Goal: Information Seeking & Learning: Find contact information

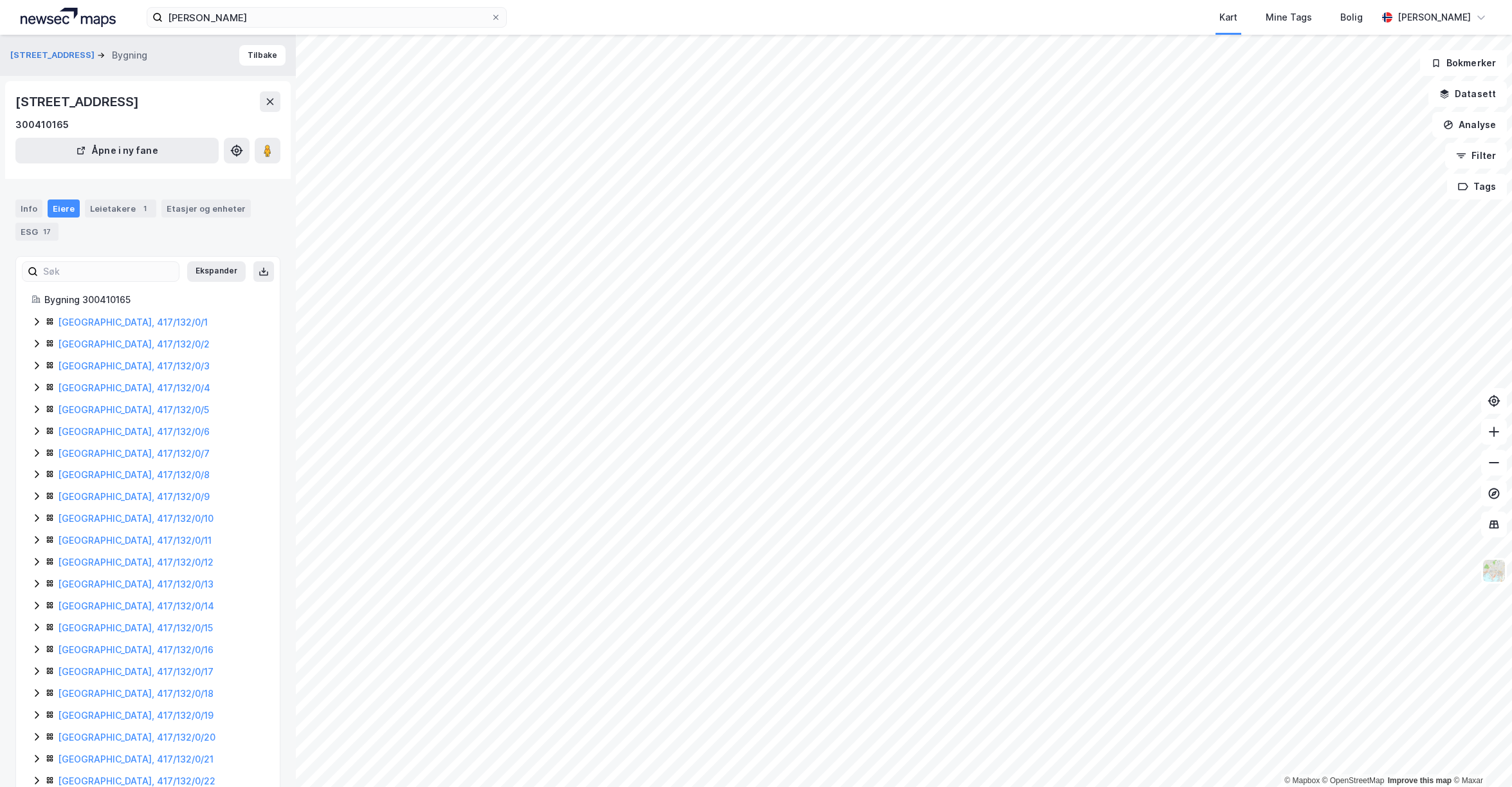
scroll to position [7, 0]
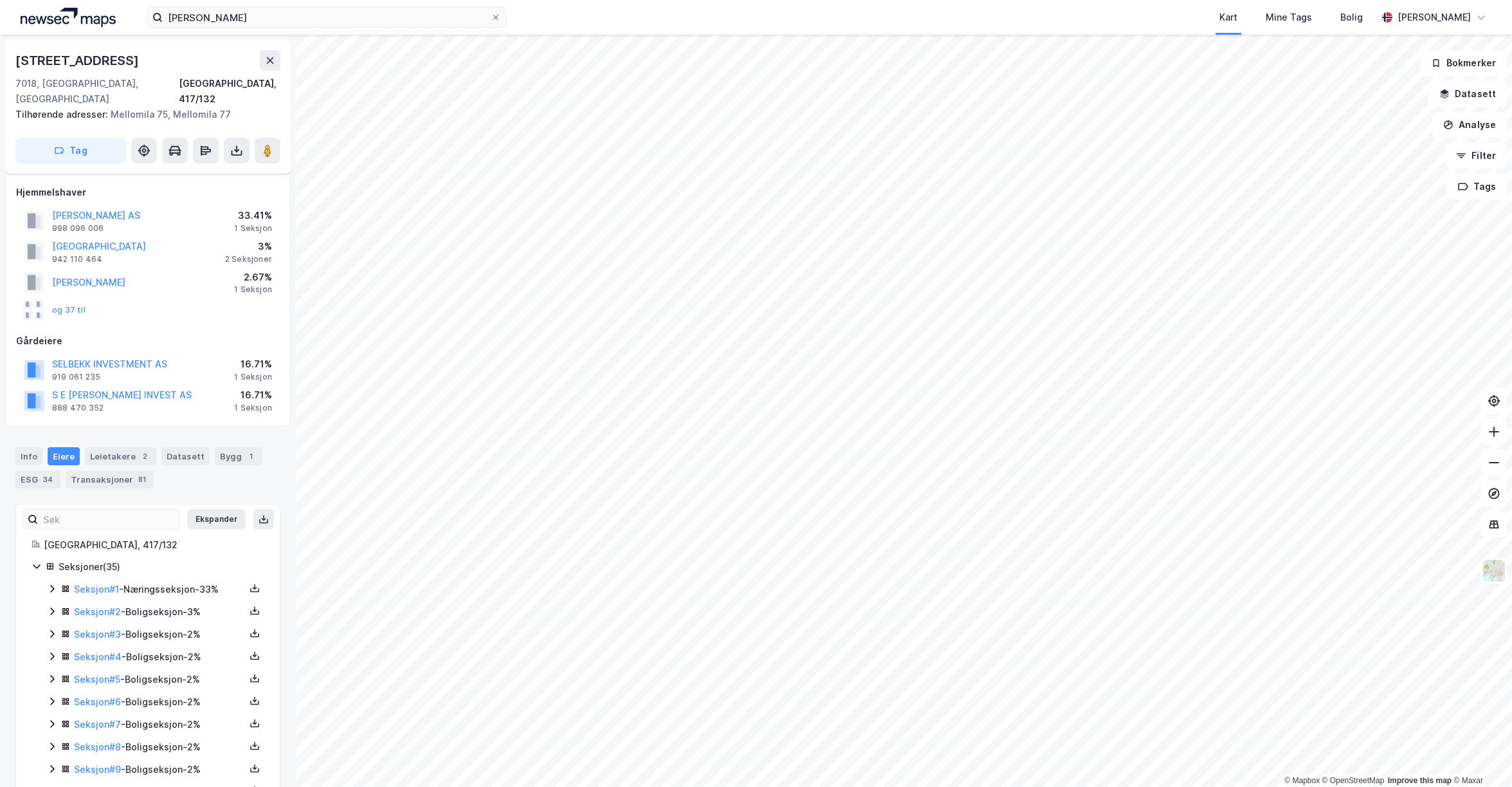
scroll to position [7, 0]
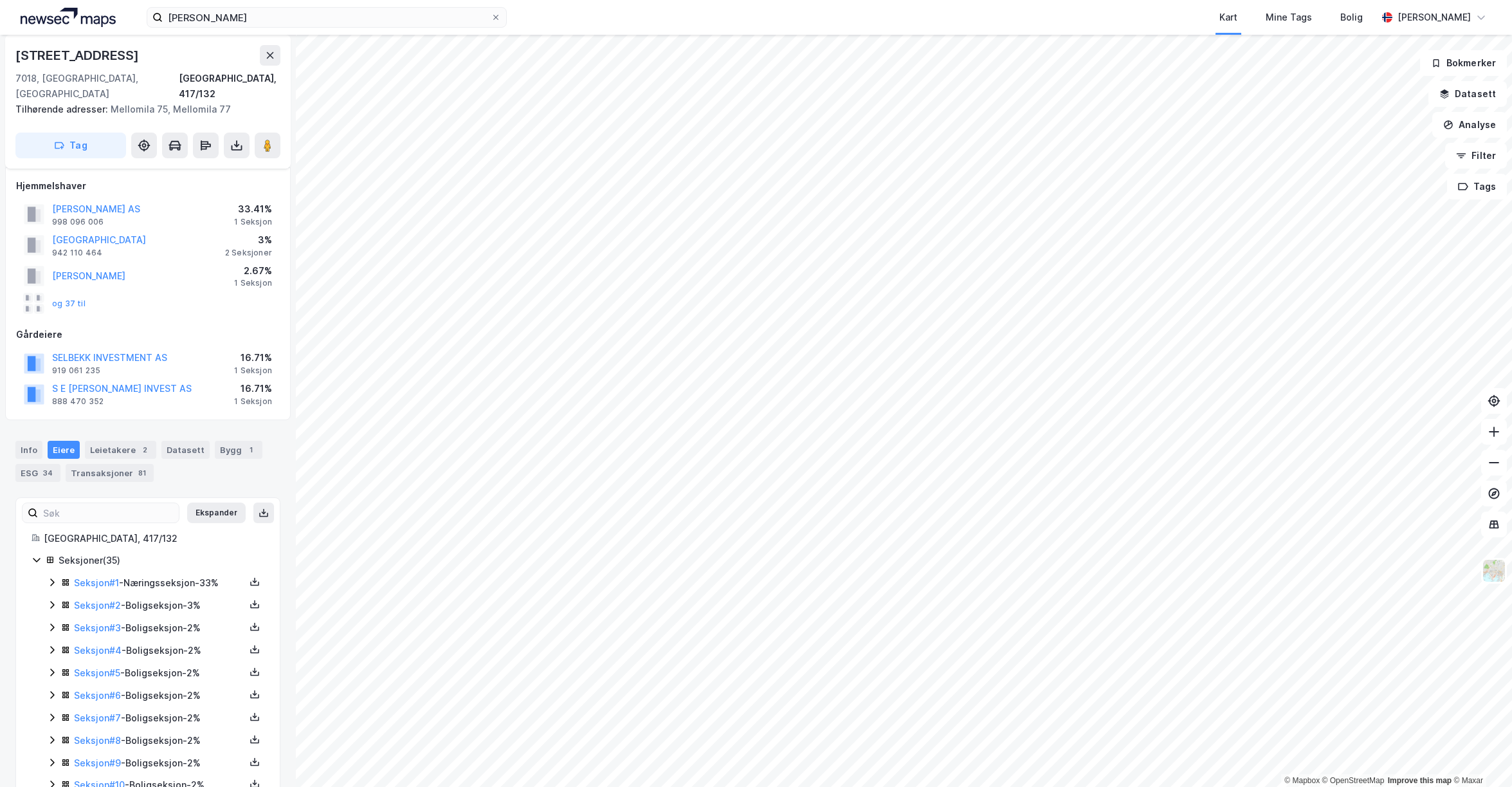
click at [88, 56] on div "[STREET_ADDRESS]" at bounding box center [78, 56] width 126 height 21
click at [87, 56] on div "[STREET_ADDRESS]" at bounding box center [78, 56] width 126 height 21
click at [0, 0] on button "S E [PERSON_NAME] INVEST AS" at bounding box center [0, 0] width 0 height 0
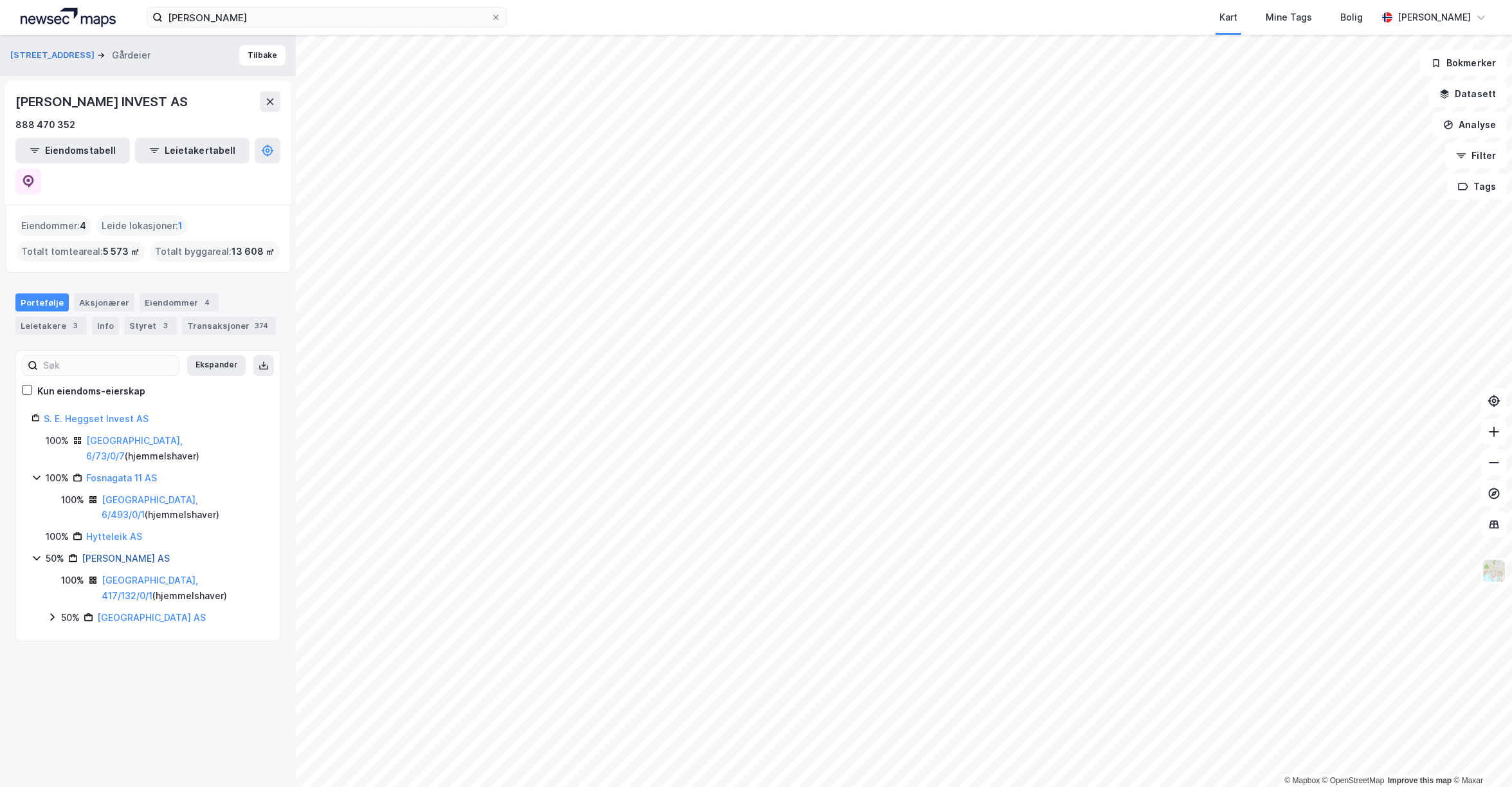
click at [137, 553] on link "[PERSON_NAME] AS" at bounding box center [126, 558] width 88 height 11
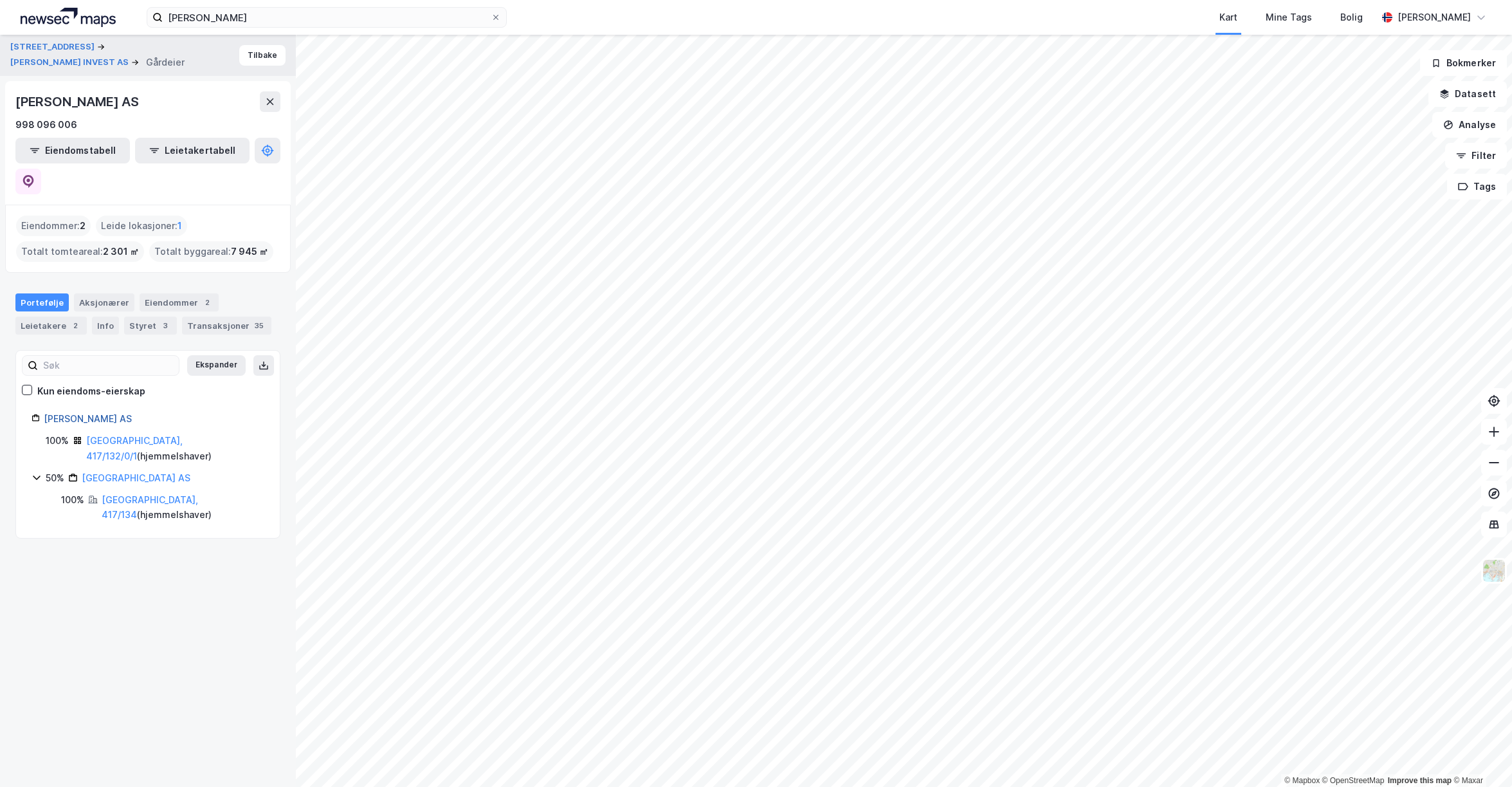
click at [87, 413] on link "[PERSON_NAME] AS" at bounding box center [88, 419] width 88 height 11
click at [103, 413] on link "[PERSON_NAME] AS" at bounding box center [88, 419] width 88 height 11
click at [95, 316] on div "Info" at bounding box center [105, 325] width 27 height 18
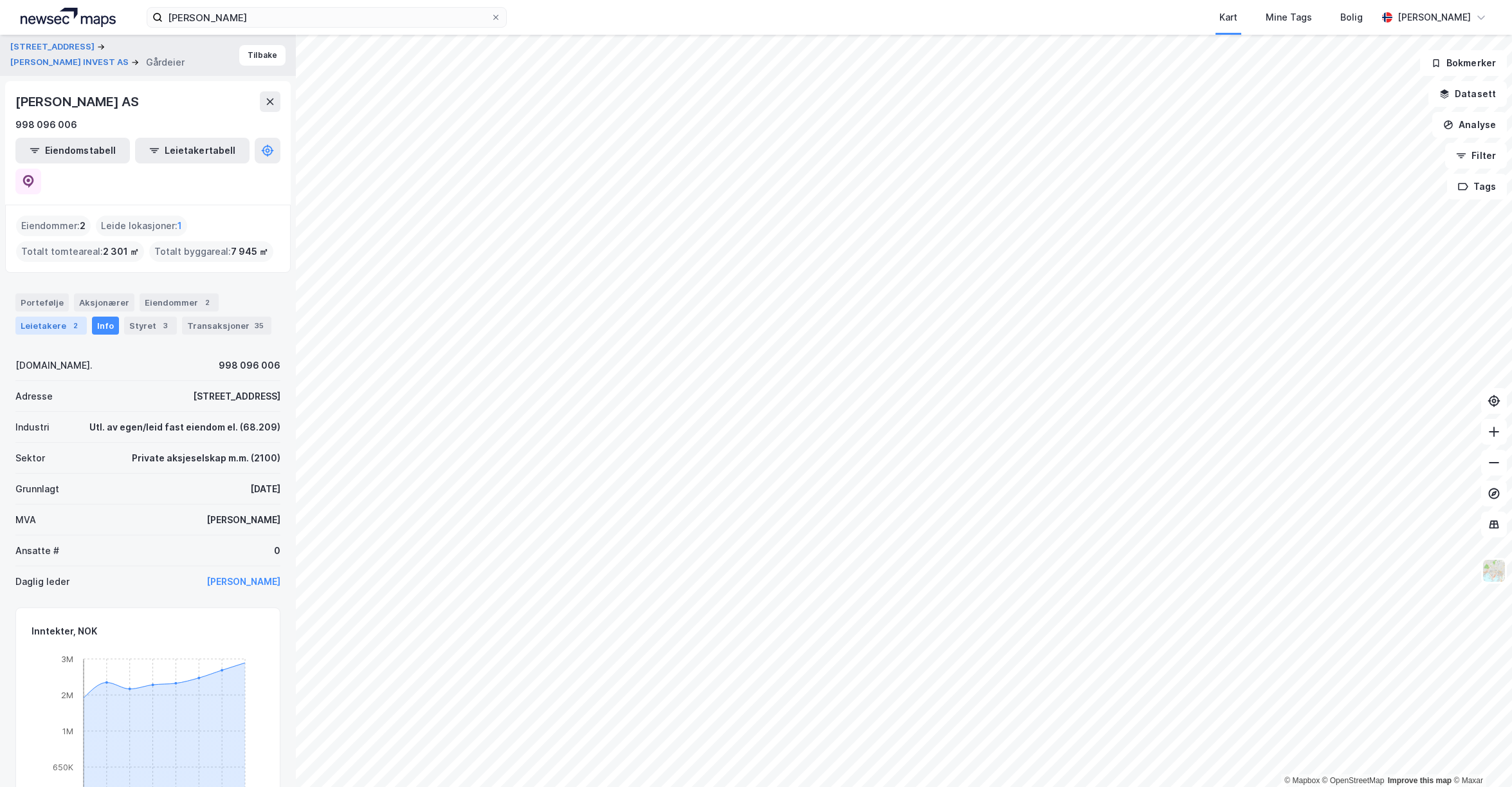
click at [43, 316] on div "Leietakere 2" at bounding box center [51, 325] width 72 height 18
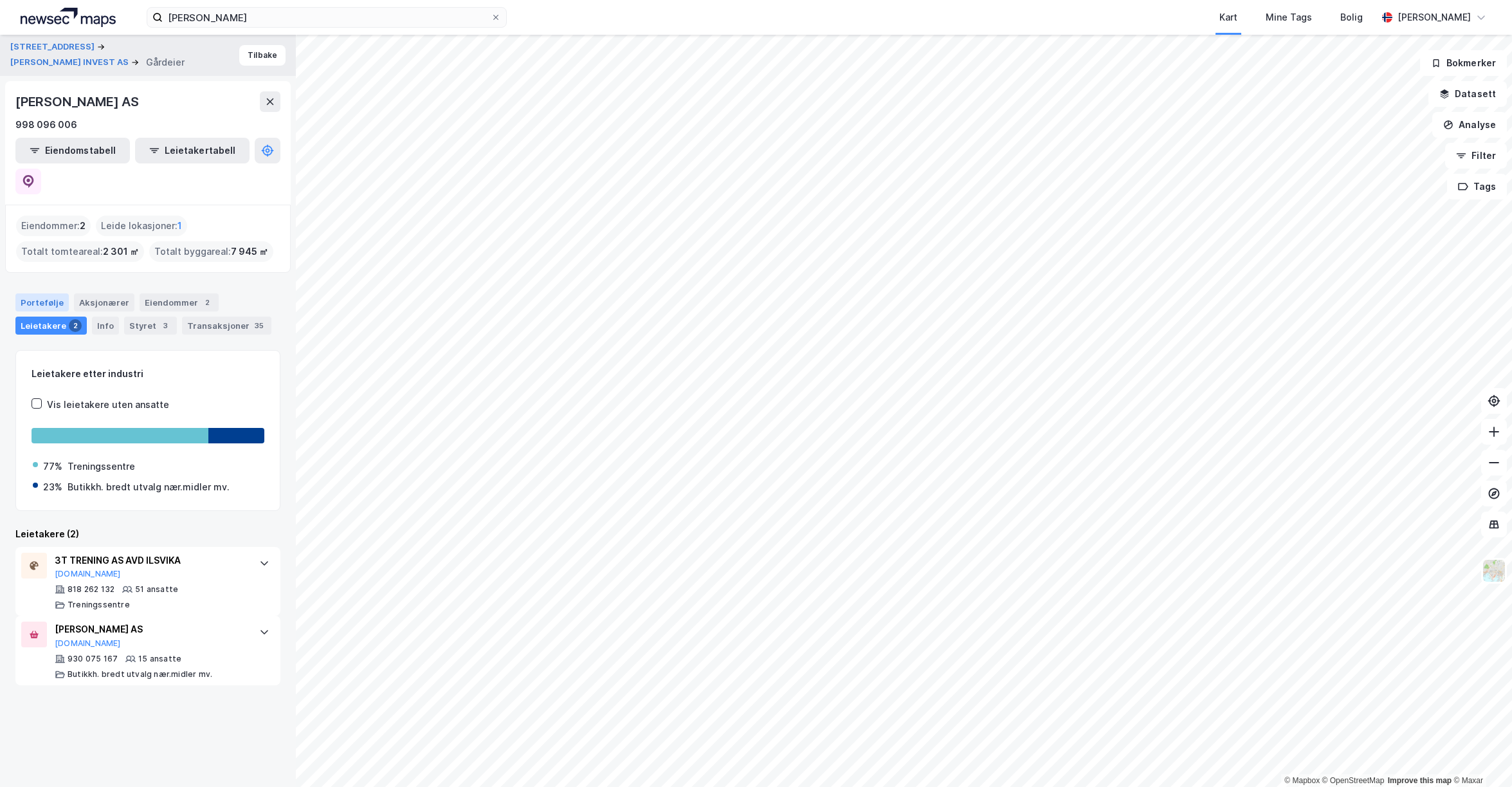
click at [46, 294] on div "Portefølje" at bounding box center [41, 302] width 54 height 18
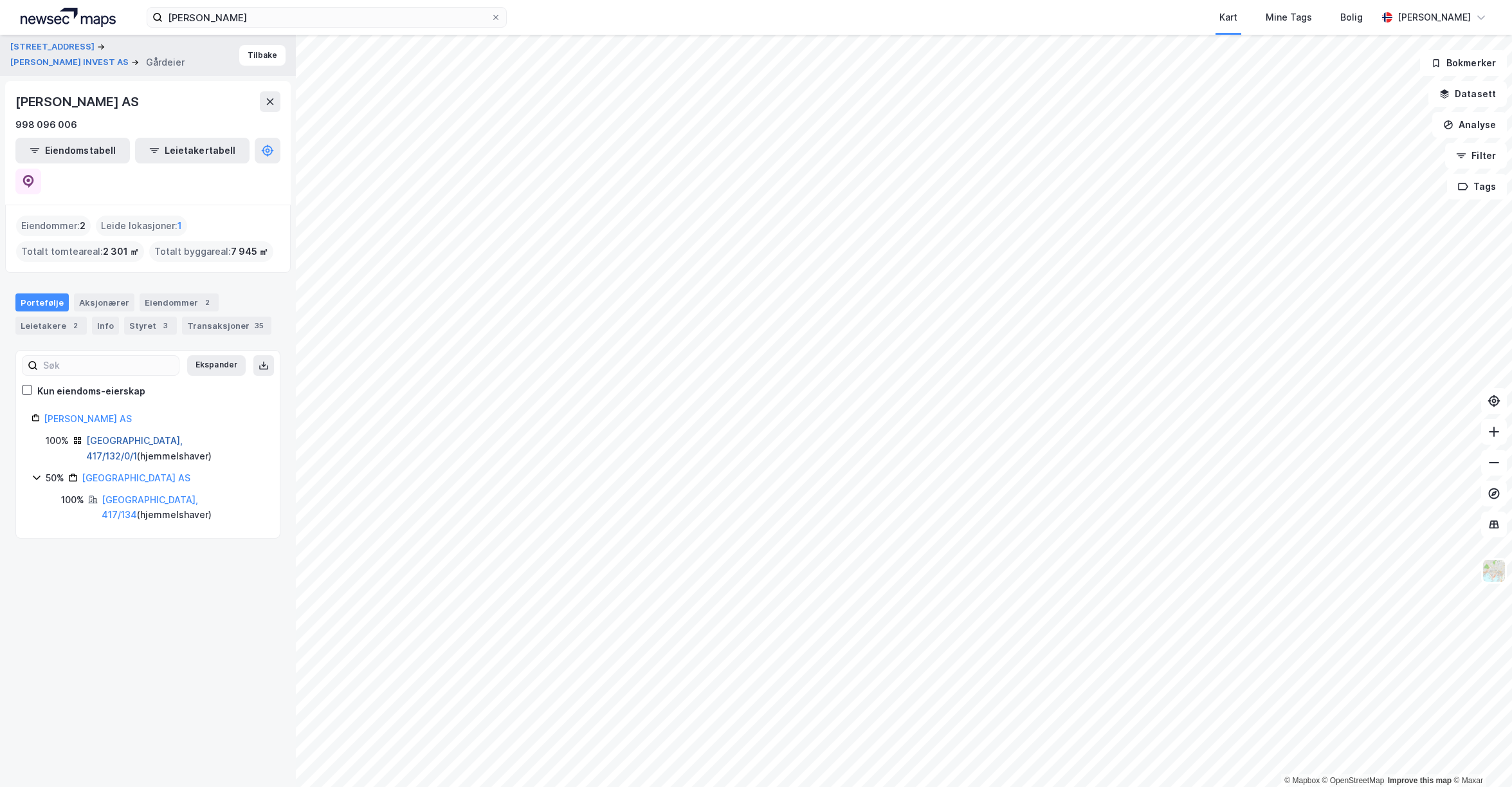
click at [87, 435] on link "[GEOGRAPHIC_DATA], 417/132/0/1" at bounding box center [135, 448] width 97 height 26
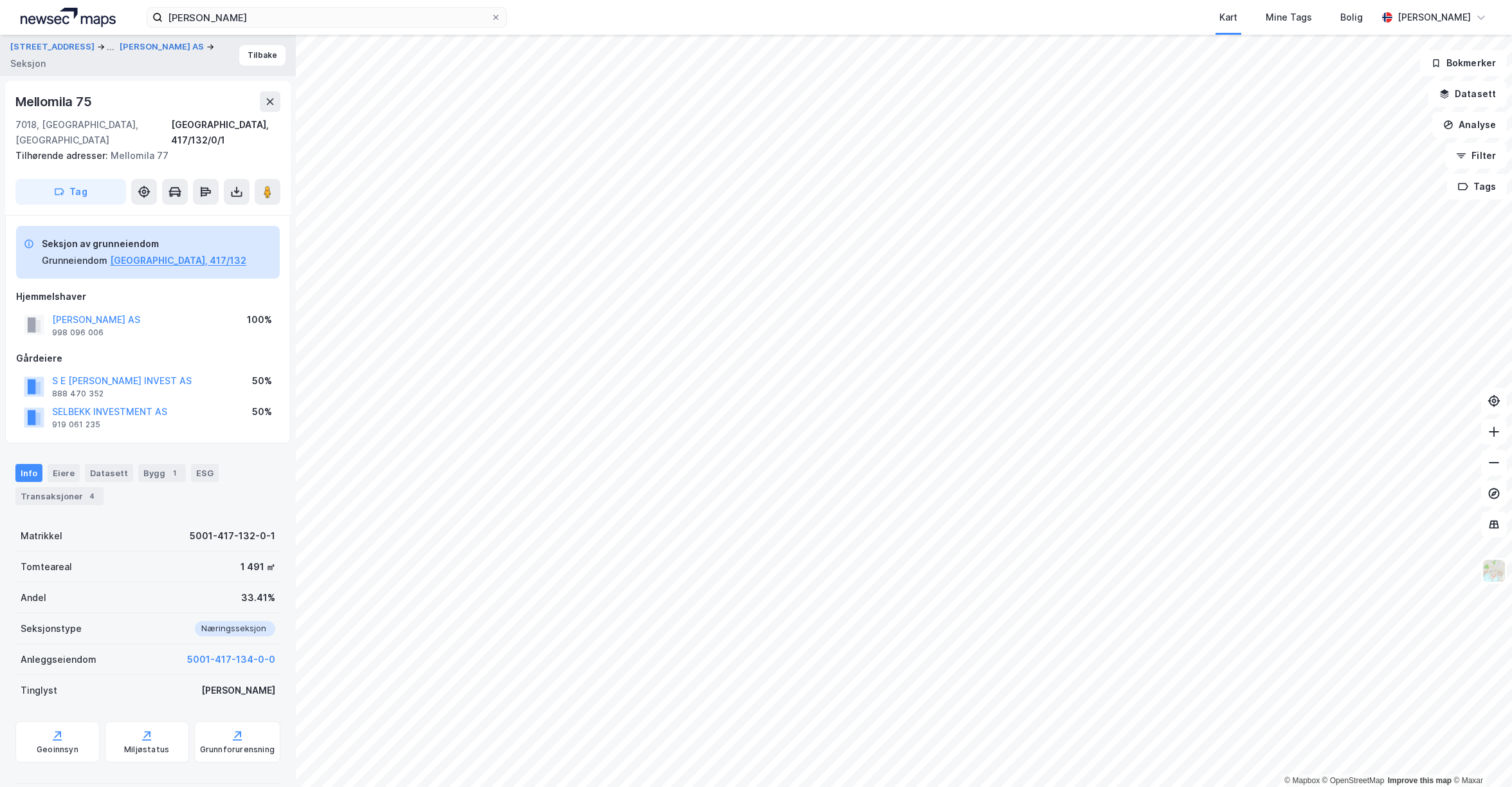
scroll to position [7, 0]
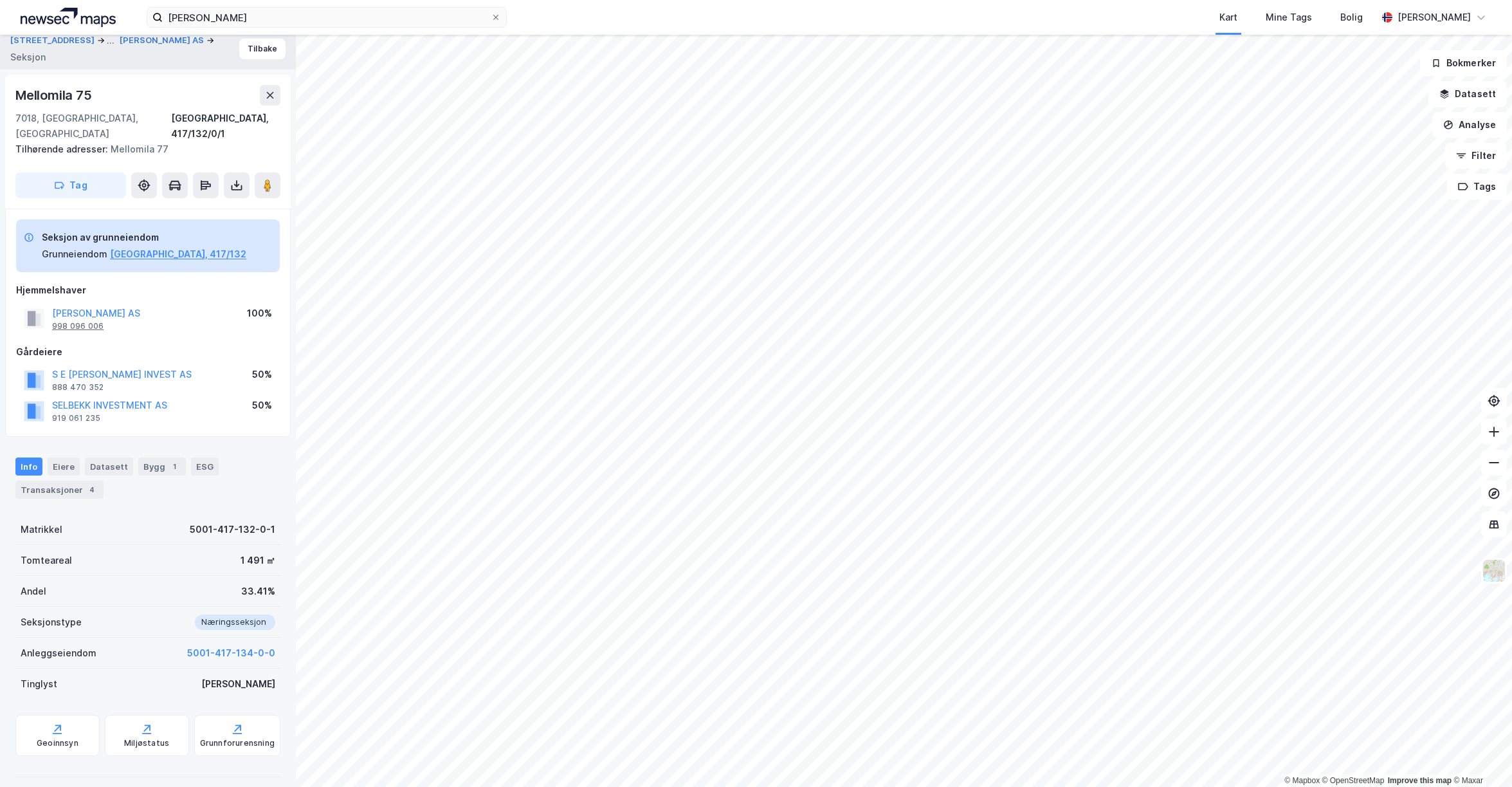
click at [88, 321] on div "998 096 006" at bounding box center [77, 326] width 52 height 10
drag, startPoint x: 146, startPoint y: 292, endPoint x: 50, endPoint y: 295, distance: 96.0
click at [50, 303] on div "[PERSON_NAME] AS 998 096 006 100%" at bounding box center [148, 318] width 263 height 31
copy button "[PERSON_NAME] AS"
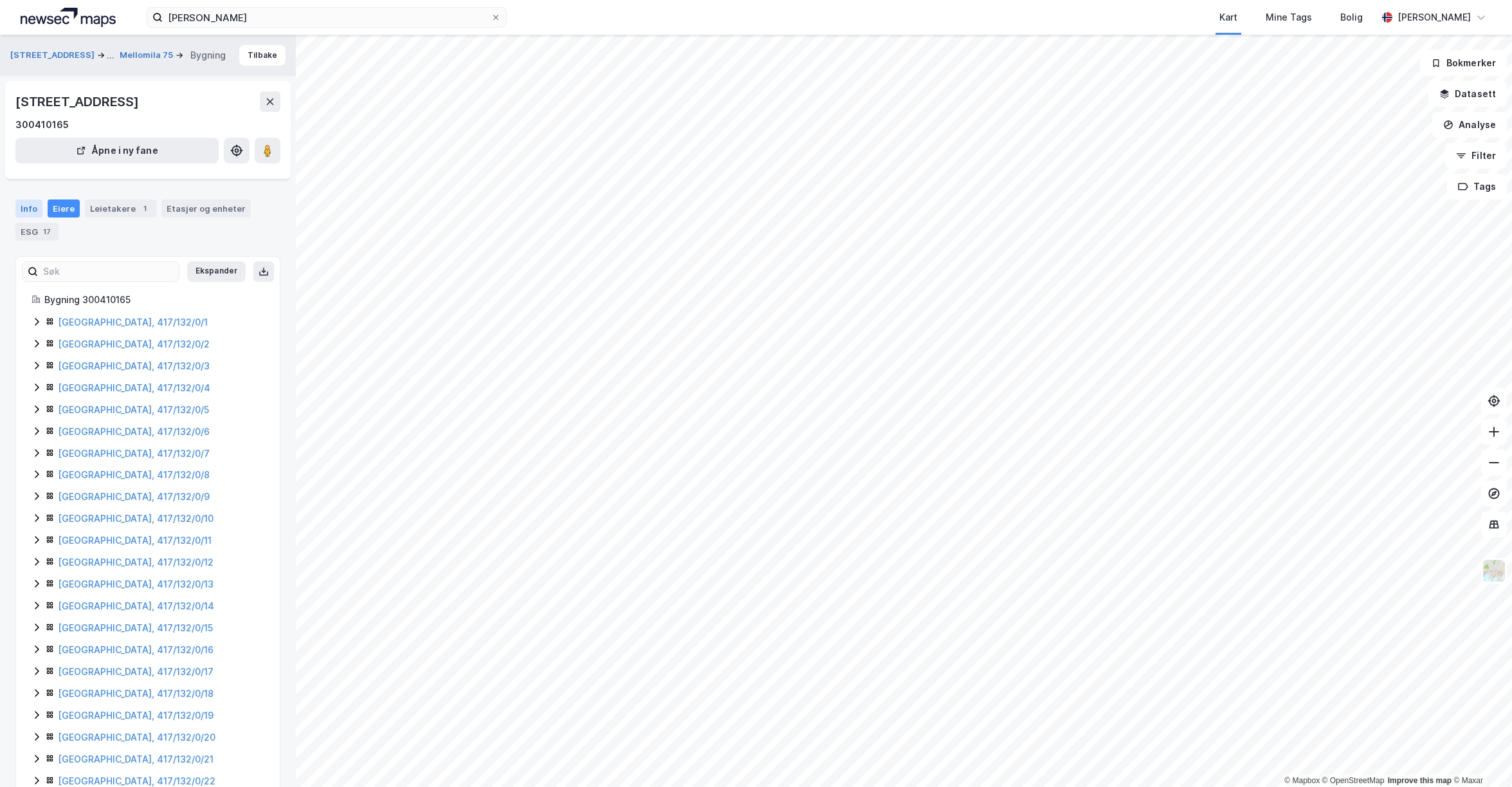
click at [33, 206] on div "Info" at bounding box center [28, 208] width 27 height 18
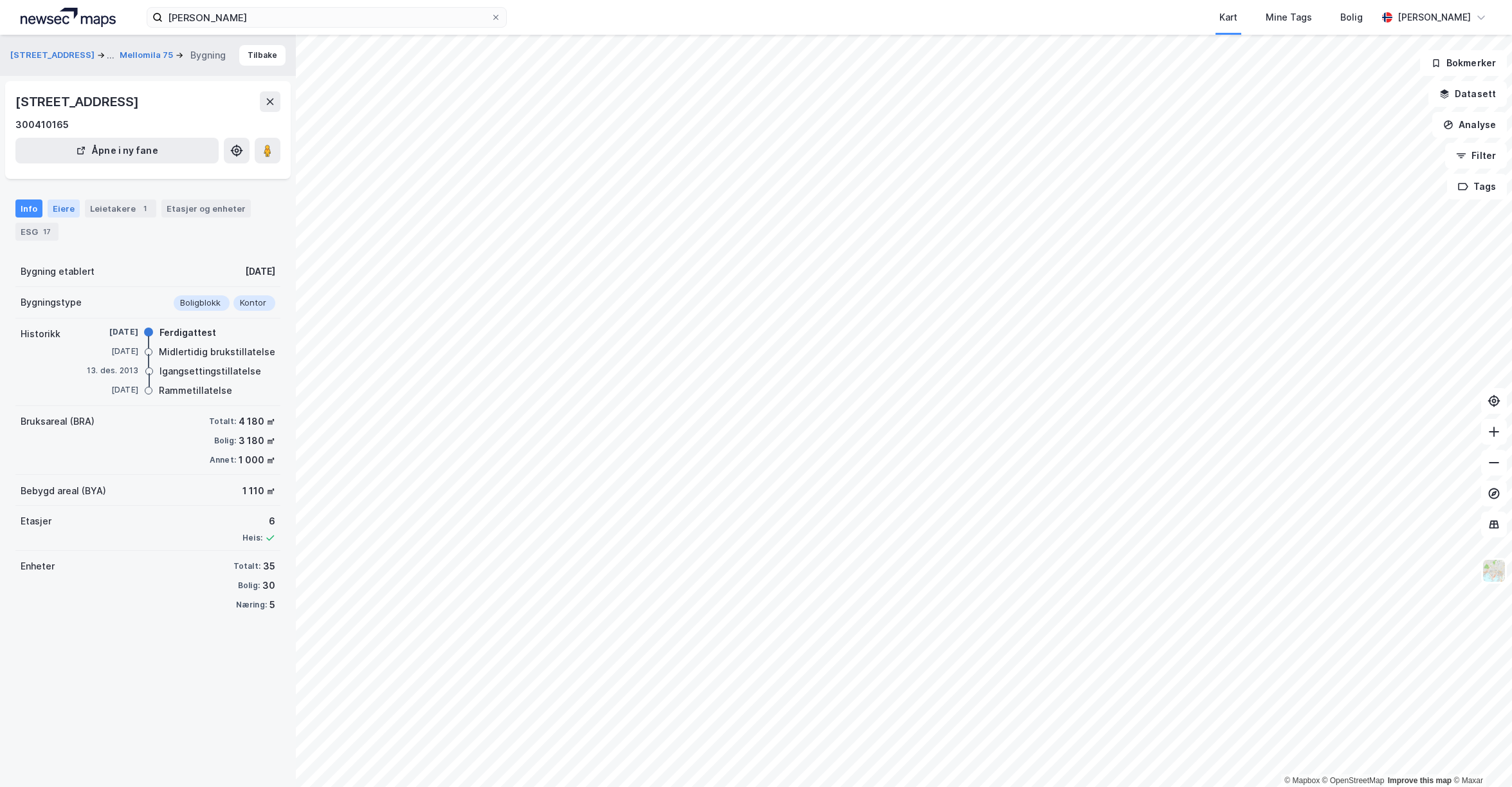
click at [64, 211] on div "Eiere" at bounding box center [64, 208] width 32 height 18
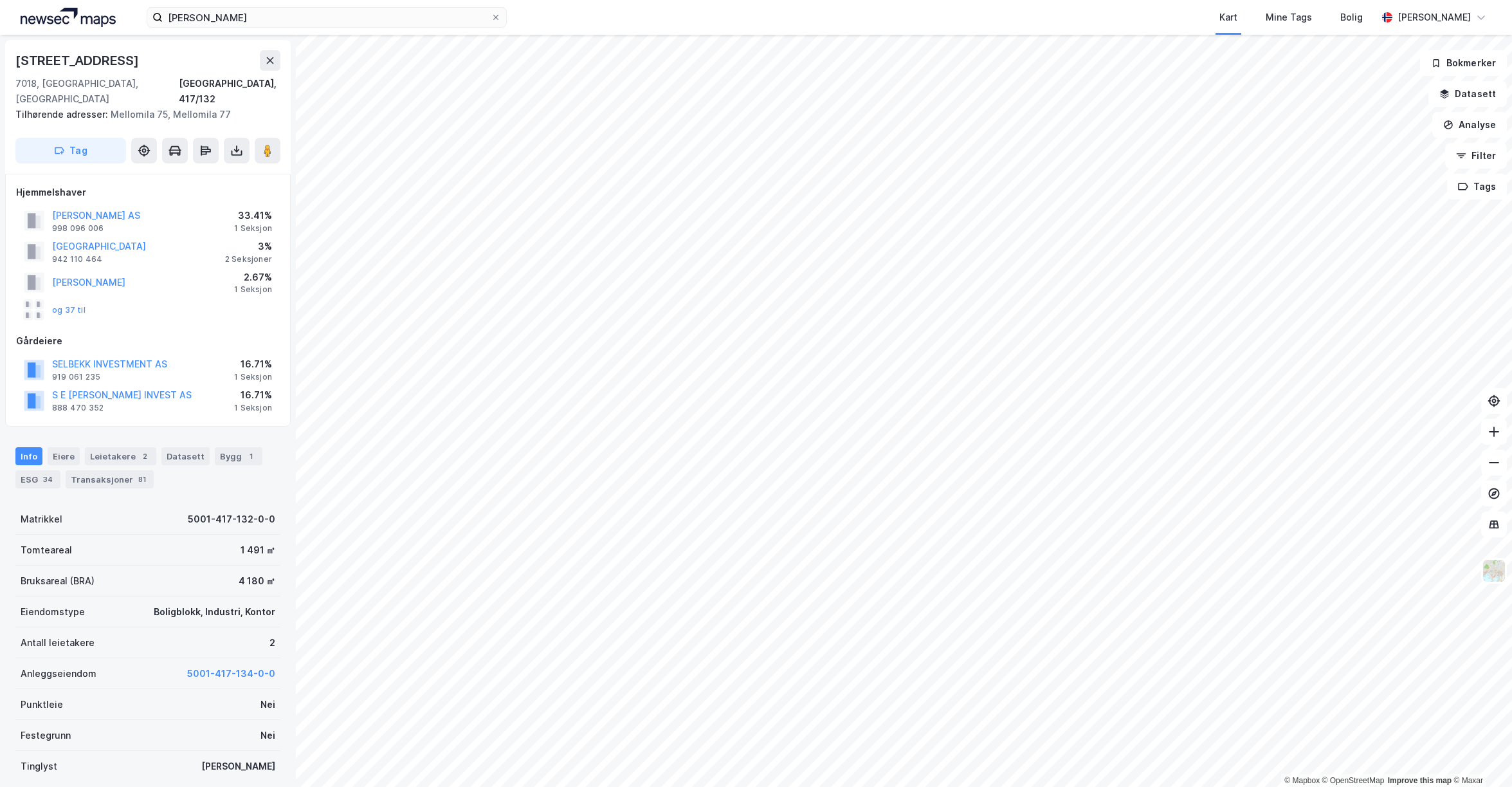
scroll to position [1, 0]
click at [58, 66] on div "[STREET_ADDRESS]" at bounding box center [78, 60] width 126 height 21
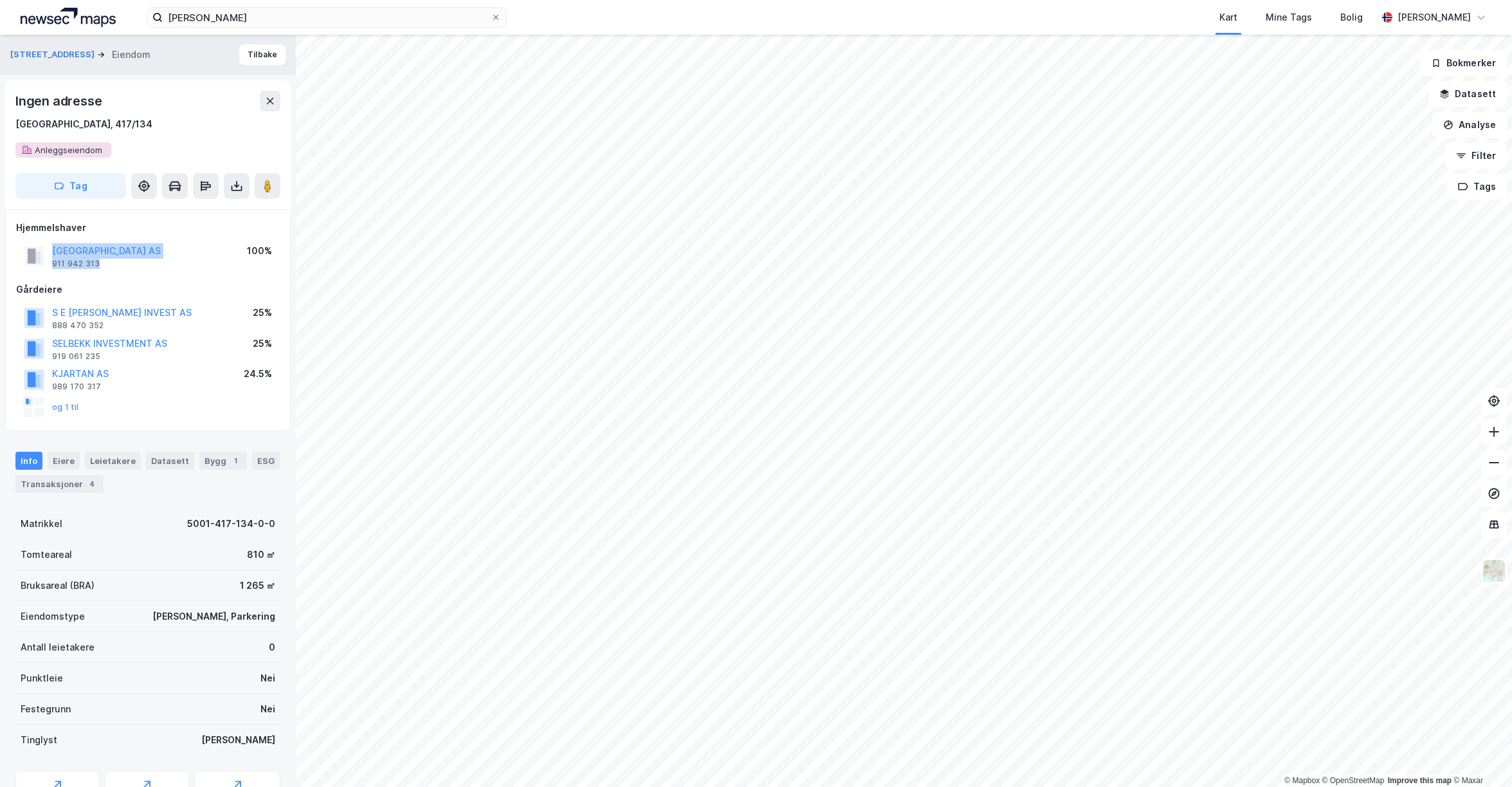
drag, startPoint x: 142, startPoint y: 264, endPoint x: 48, endPoint y: 254, distance: 94.5
click at [48, 254] on div "[GEOGRAPHIC_DATA] AS 911 942 313 100%" at bounding box center [148, 256] width 263 height 31
copy div "[GEOGRAPHIC_DATA] AS 911 942 313"
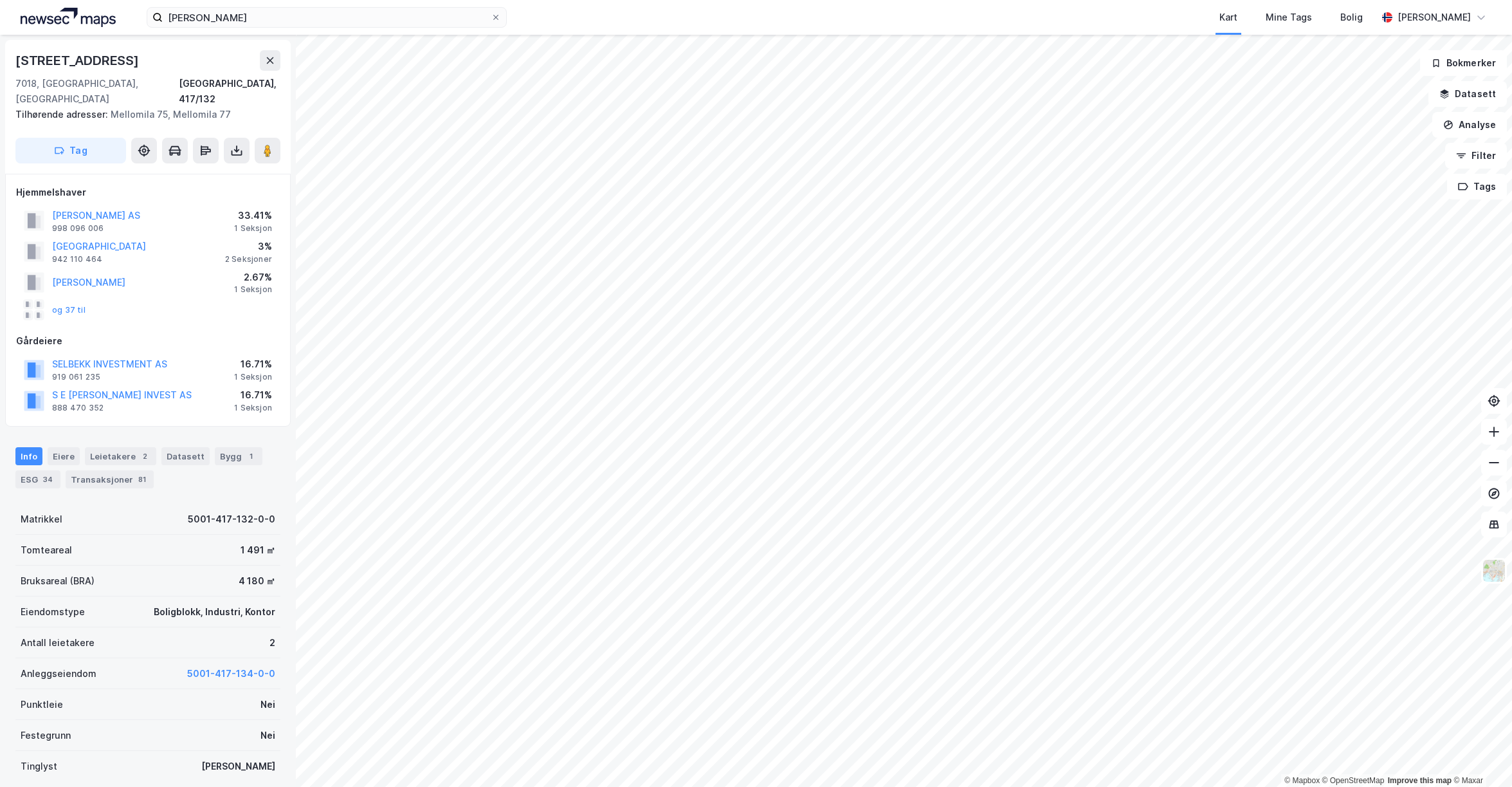
scroll to position [1, 0]
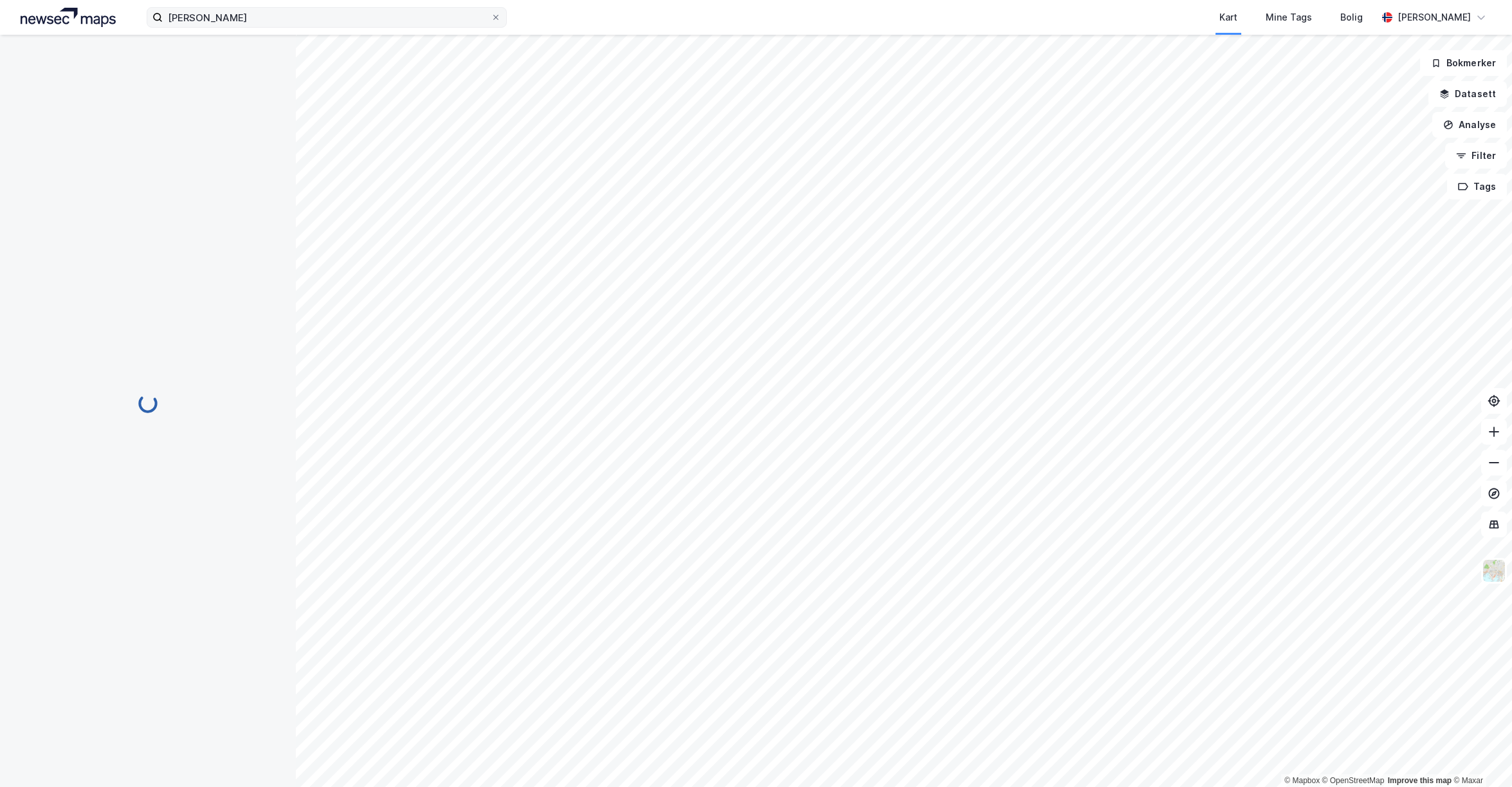
scroll to position [1, 0]
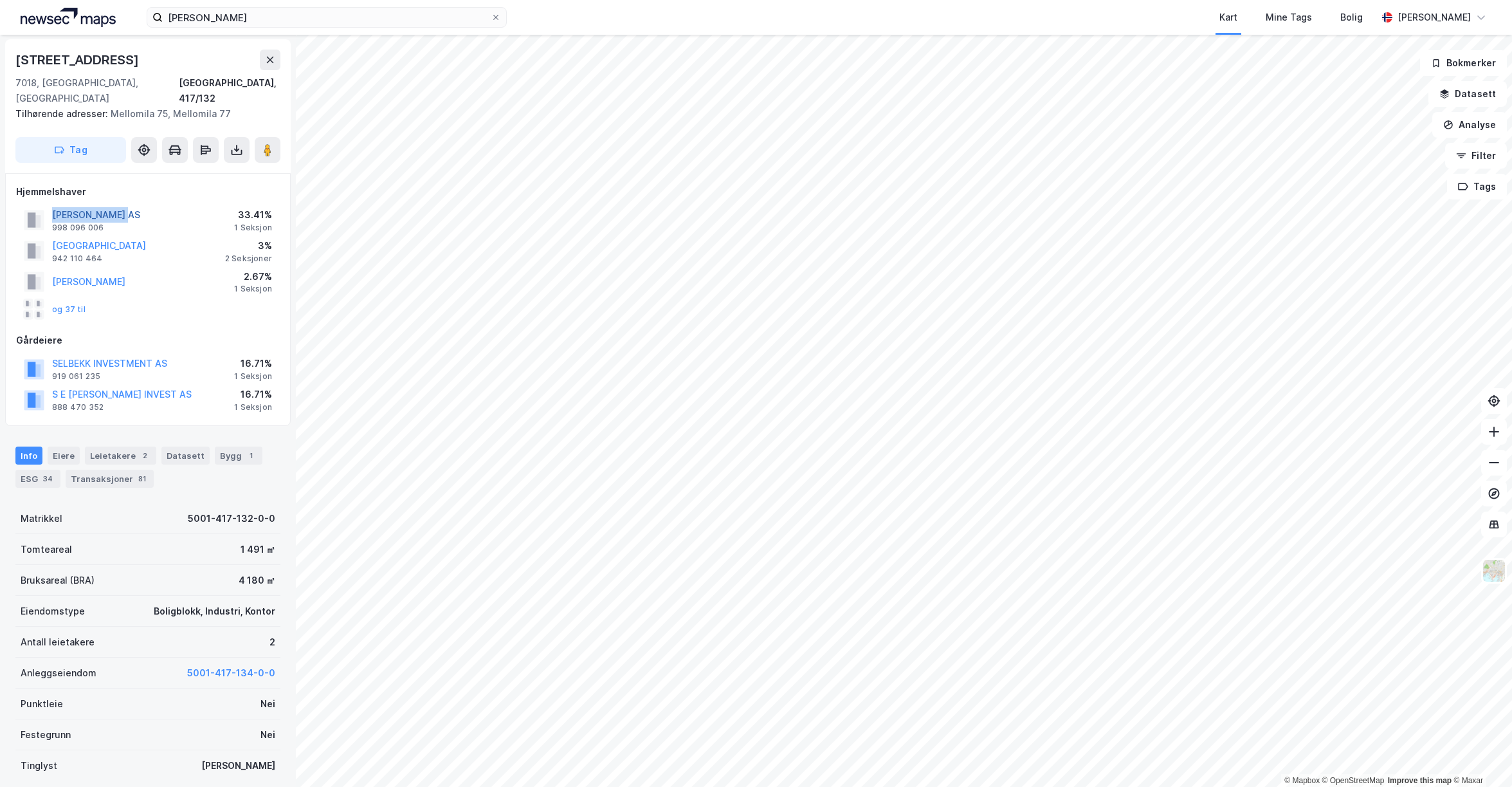
drag, startPoint x: 130, startPoint y: 196, endPoint x: 54, endPoint y: 196, distance: 76.0
click at [54, 204] on div "[PERSON_NAME] AS 998 096 006 33.41% 1 Seksjon" at bounding box center [148, 219] width 263 height 31
copy button "[PERSON_NAME] AS"
click at [91, 402] on div "888 470 352" at bounding box center [77, 407] width 52 height 10
click at [66, 222] on div "998 096 006" at bounding box center [77, 227] width 52 height 10
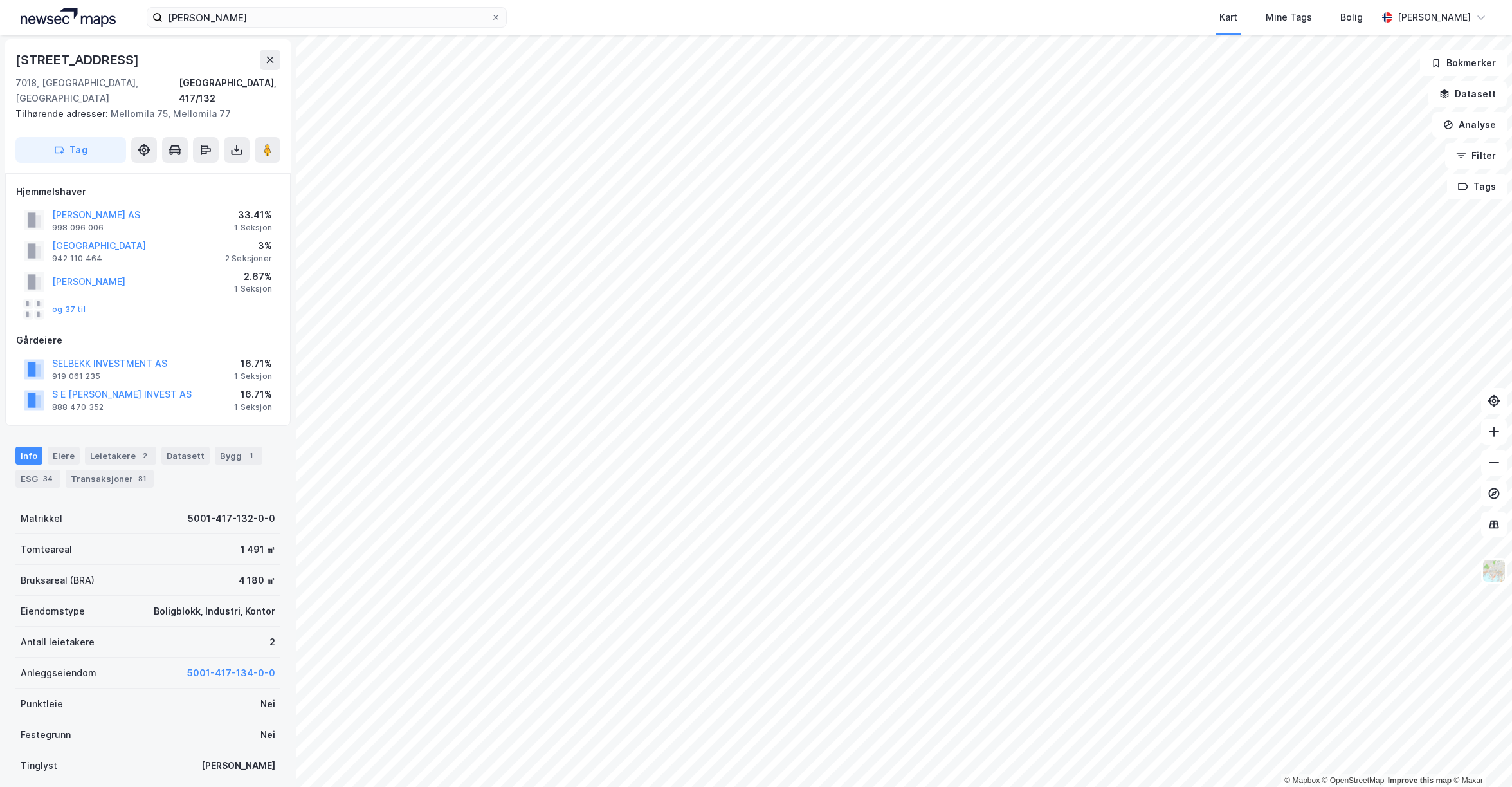
click at [77, 371] on div "919 061 235" at bounding box center [75, 376] width 48 height 10
drag, startPoint x: 194, startPoint y: 362, endPoint x: 55, endPoint y: 350, distance: 139.5
click at [55, 353] on div "SELBEKK INVESTMENT AS 919 061 235 16.71% 1 Seksjon" at bounding box center [148, 368] width 263 height 31
copy div "SELBEKK INVESTMENT AS 919 061 235"
drag, startPoint x: 123, startPoint y: 390, endPoint x: 46, endPoint y: 380, distance: 77.6
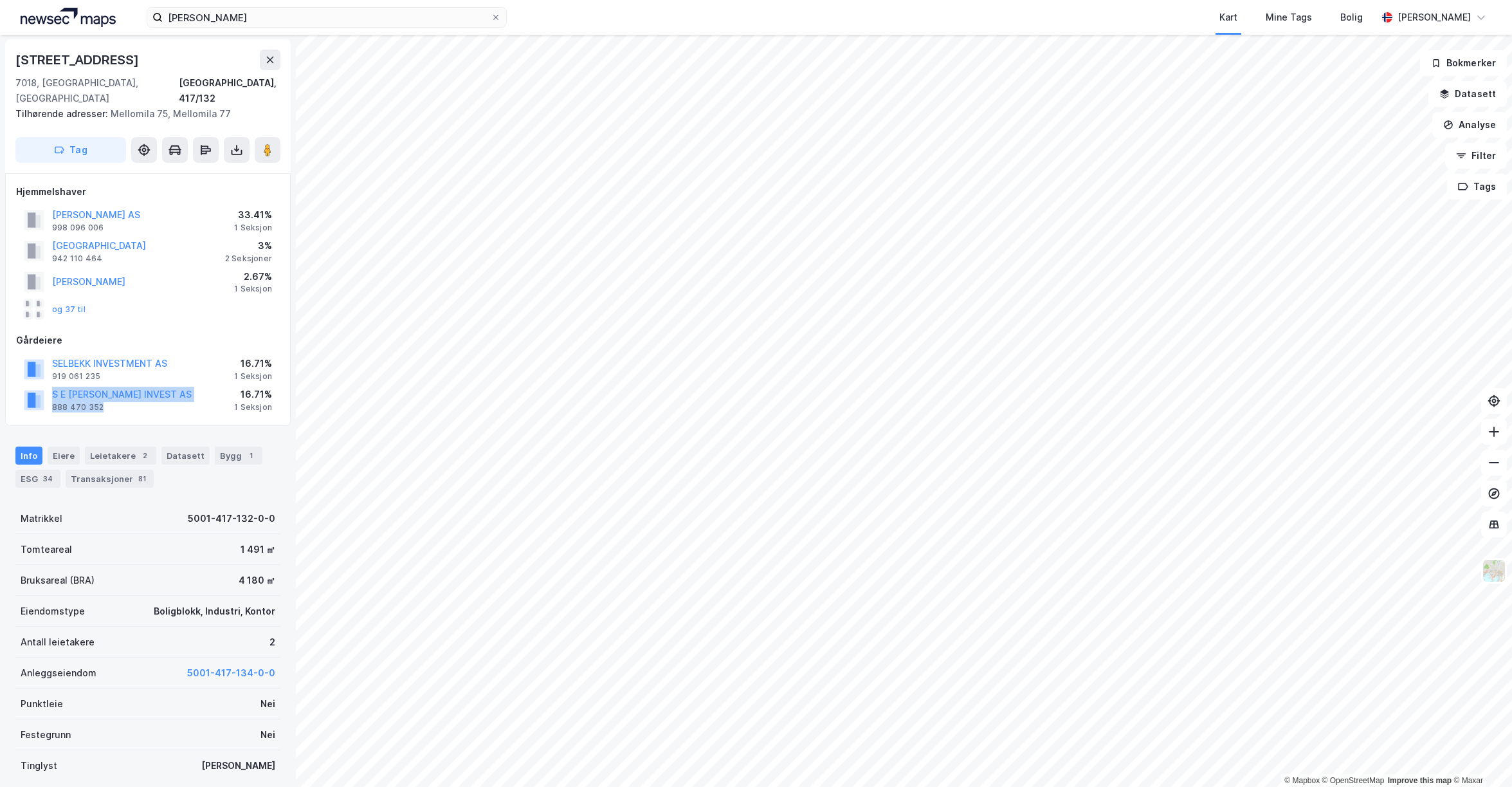
click at [46, 387] on div "S E [PERSON_NAME] INVEST AS 888 470 352" at bounding box center [107, 399] width 167 height 25
copy div "S E [PERSON_NAME] INVEST AS 888 470 352"
